Goal: Navigation & Orientation: Find specific page/section

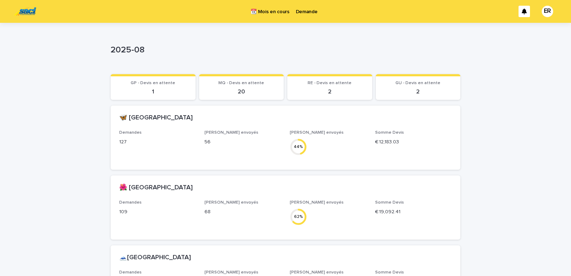
click at [308, 7] on p "Demande" at bounding box center [307, 7] width 22 height 15
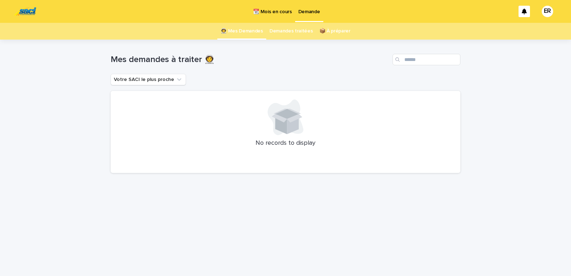
click at [265, 12] on p "📆 Mois en cours" at bounding box center [272, 7] width 39 height 15
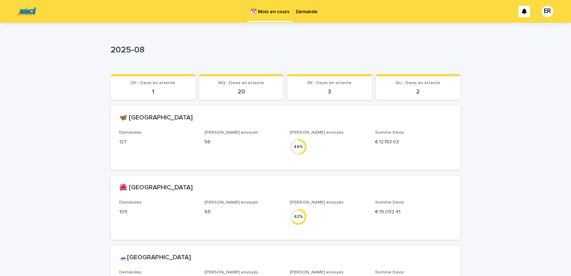
click at [305, 10] on p "Demande" at bounding box center [307, 7] width 22 height 15
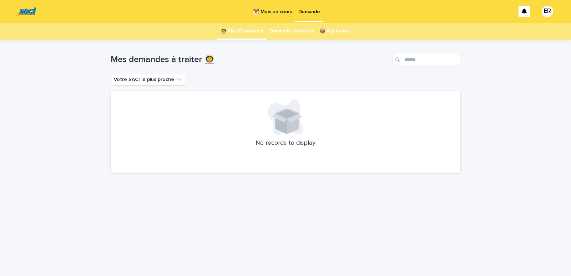
click at [278, 10] on p "📆 Mois en cours" at bounding box center [272, 7] width 39 height 15
